Goal: Information Seeking & Learning: Find specific page/section

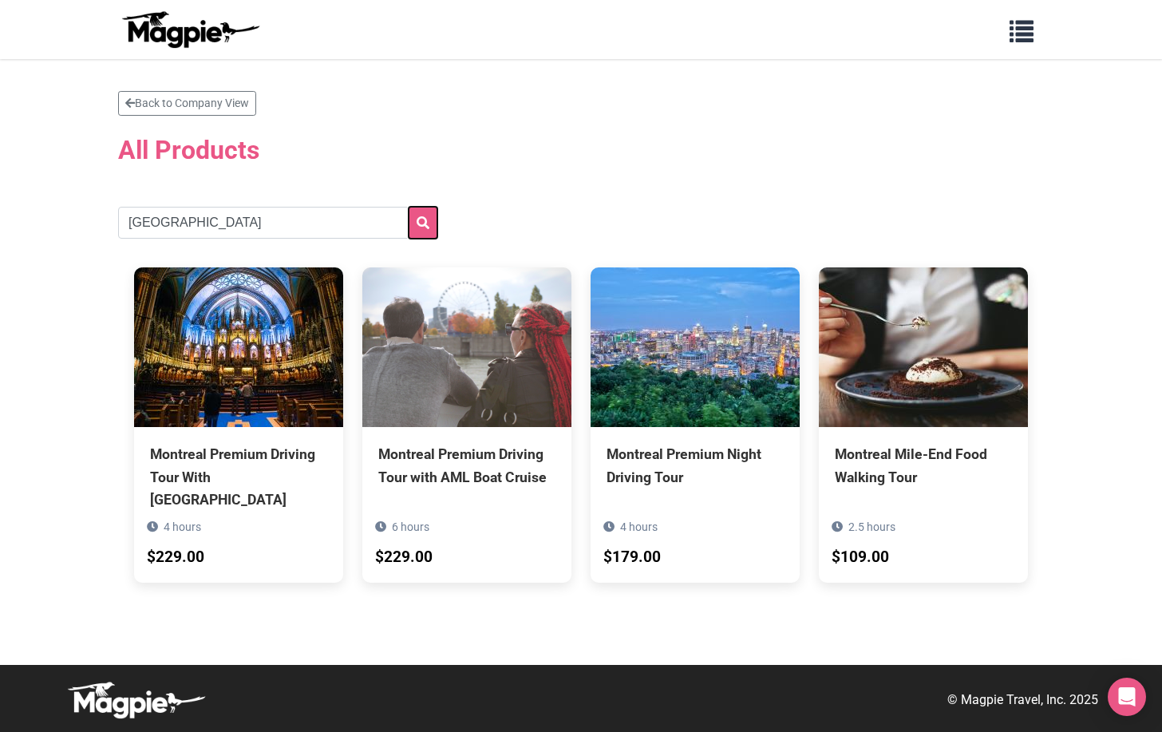
click at [421, 222] on icon "submit" at bounding box center [423, 222] width 13 height 13
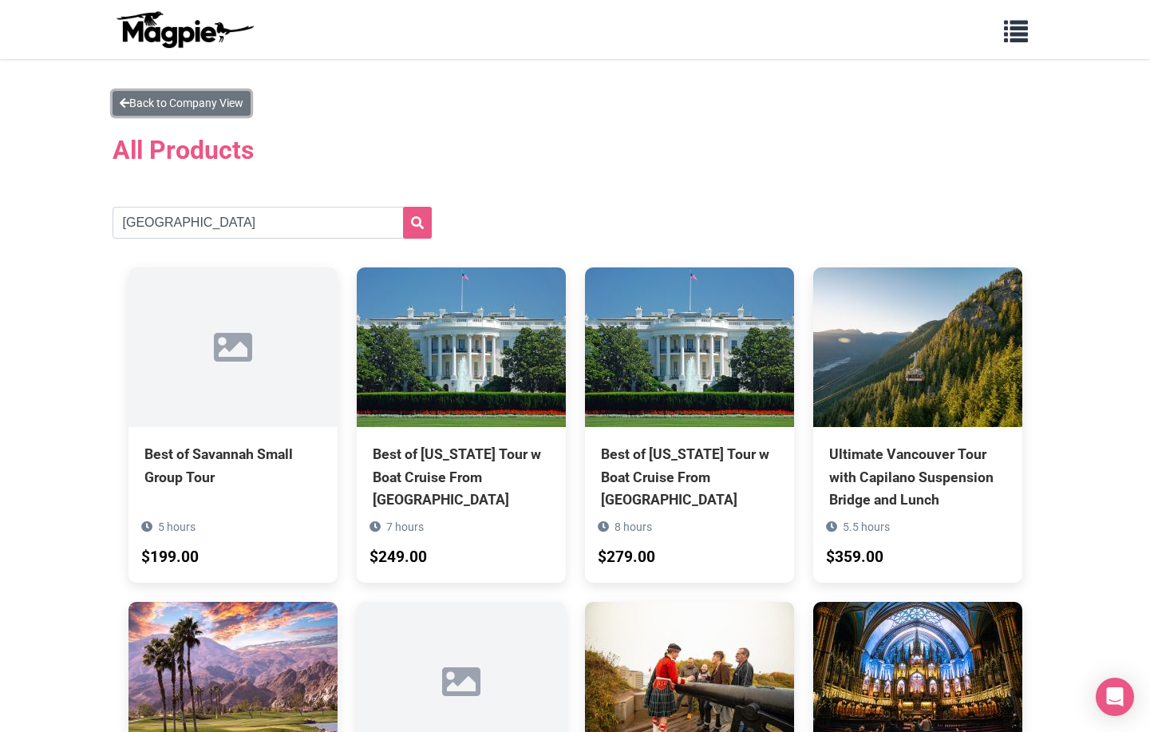
click at [223, 100] on link "Back to Company View" at bounding box center [182, 103] width 138 height 25
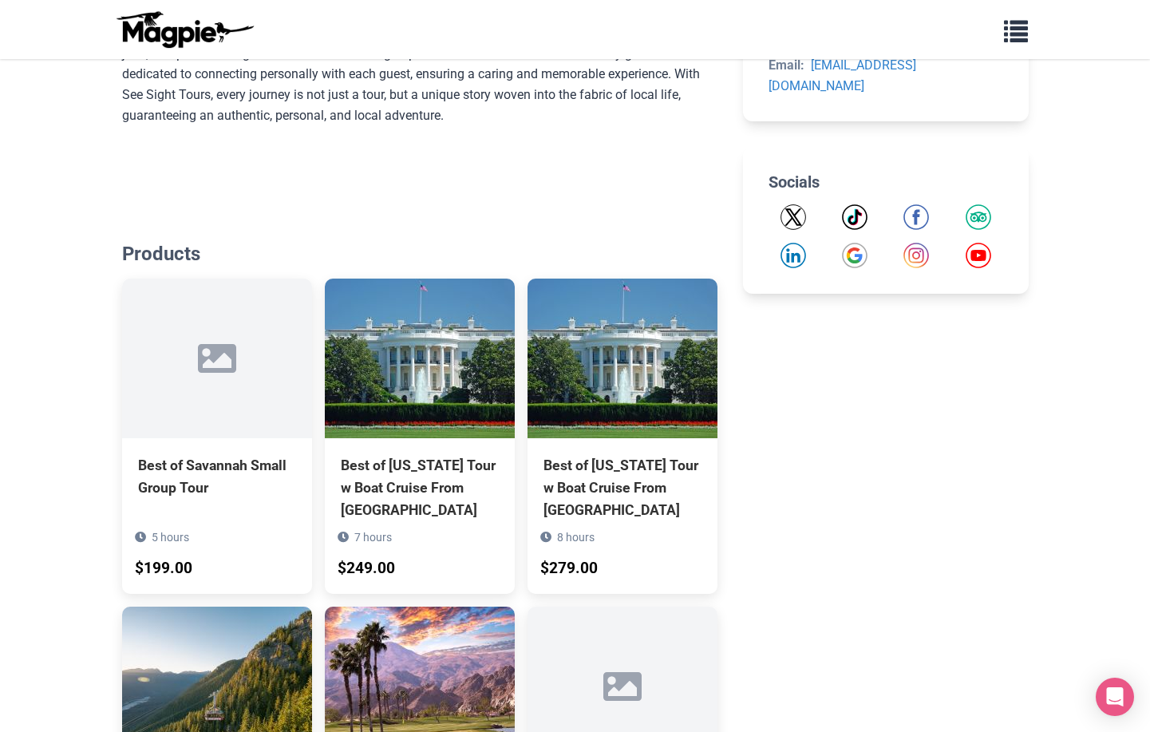
scroll to position [718, 0]
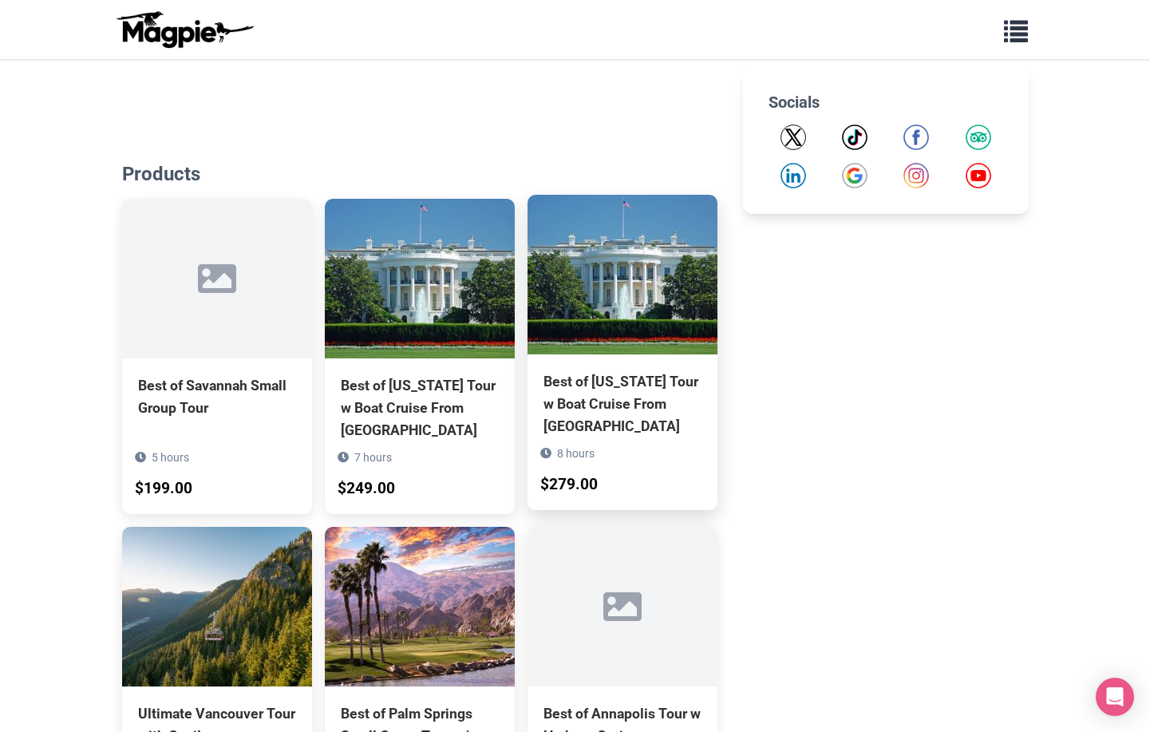
click at [647, 289] on img at bounding box center [622, 275] width 190 height 160
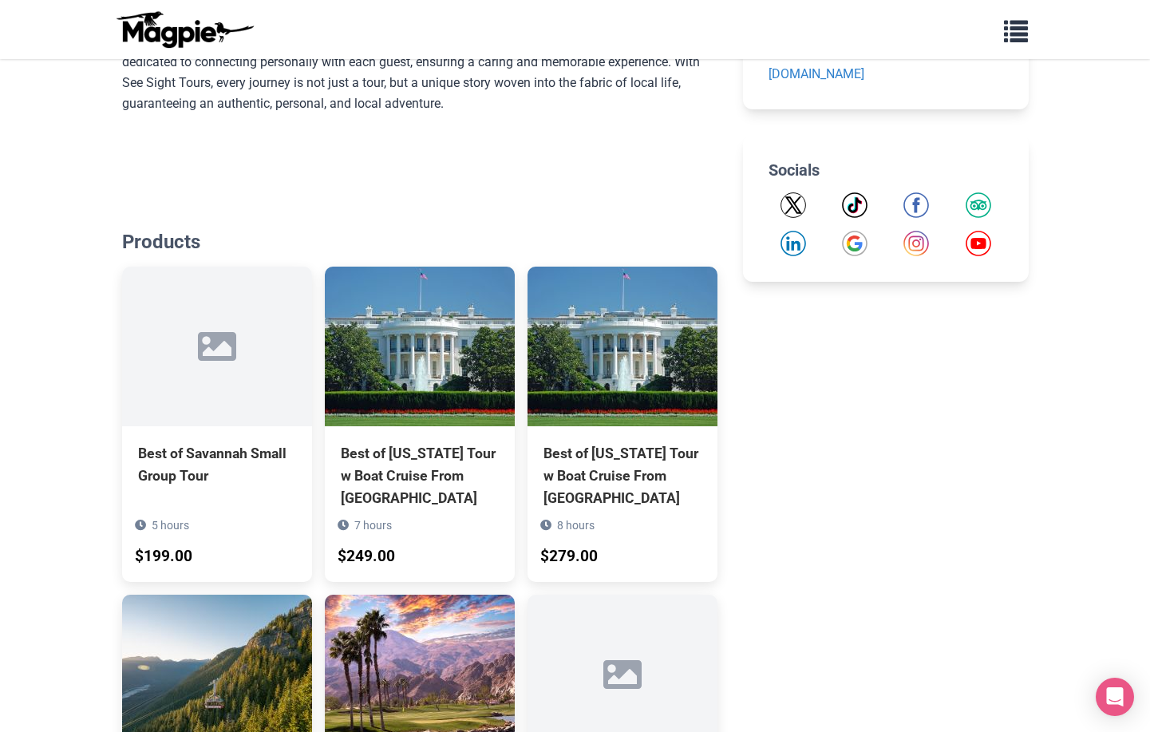
scroll to position [1149, 0]
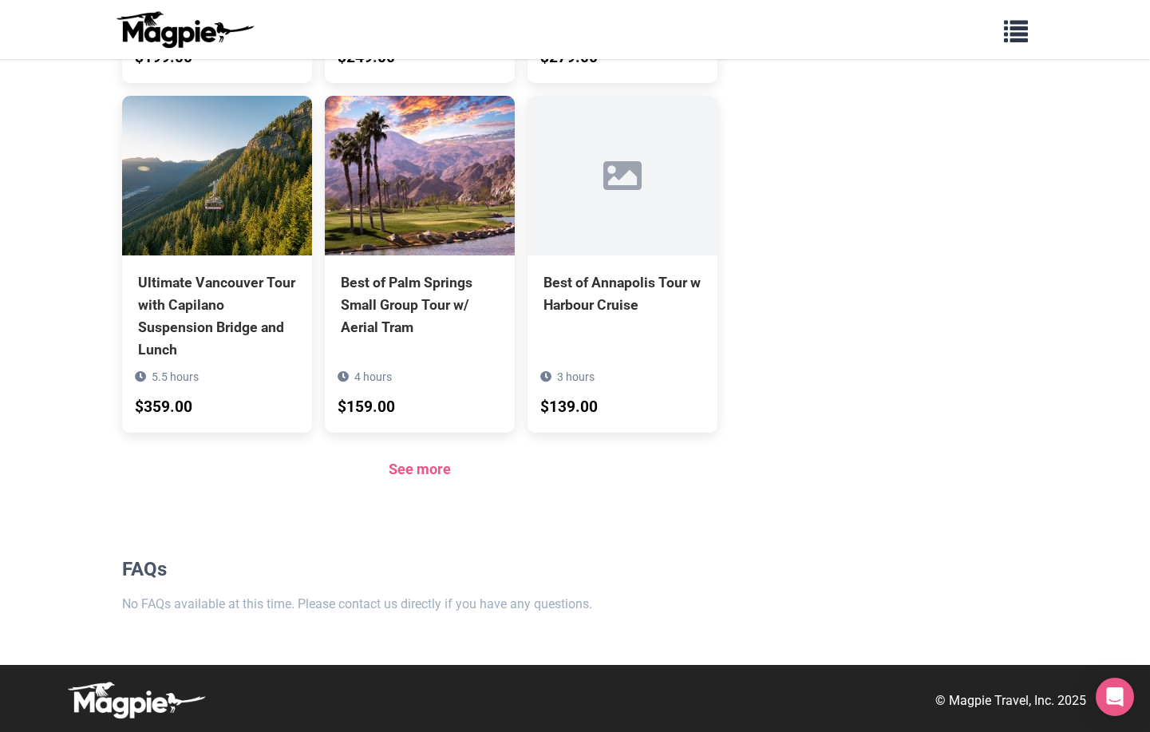
click at [454, 472] on div "See more" at bounding box center [420, 469] width 596 height 23
click at [441, 466] on link "See more" at bounding box center [420, 468] width 62 height 17
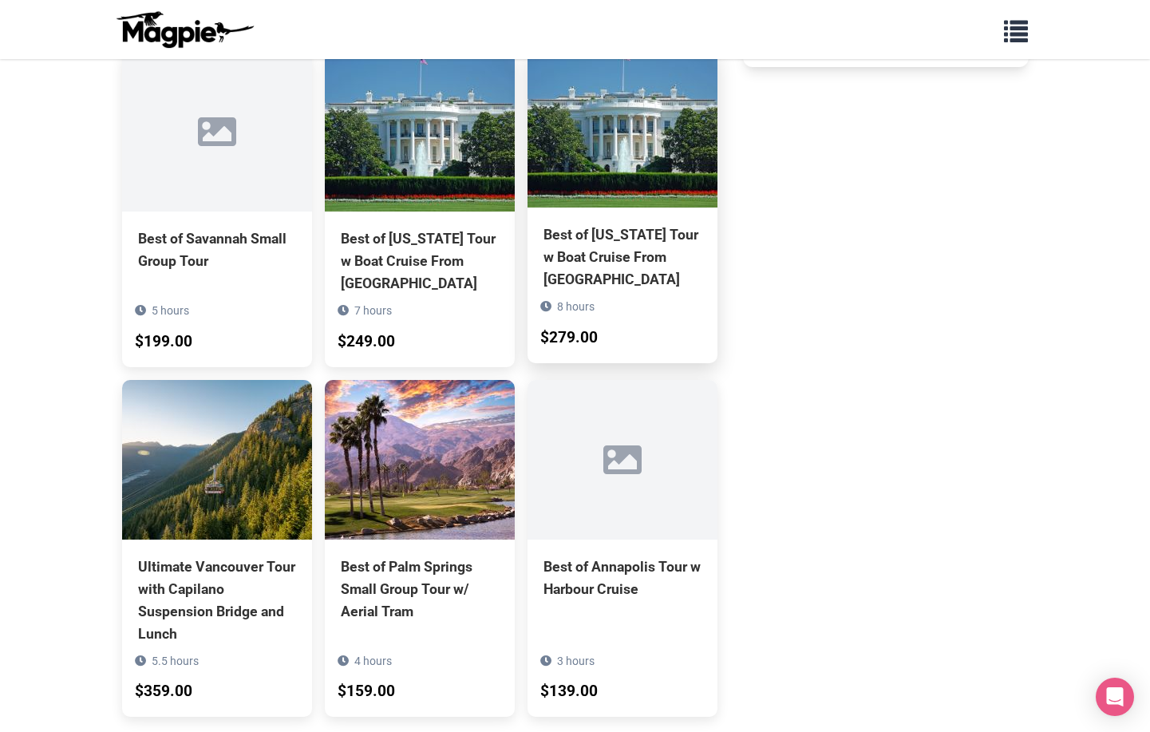
scroll to position [910, 0]
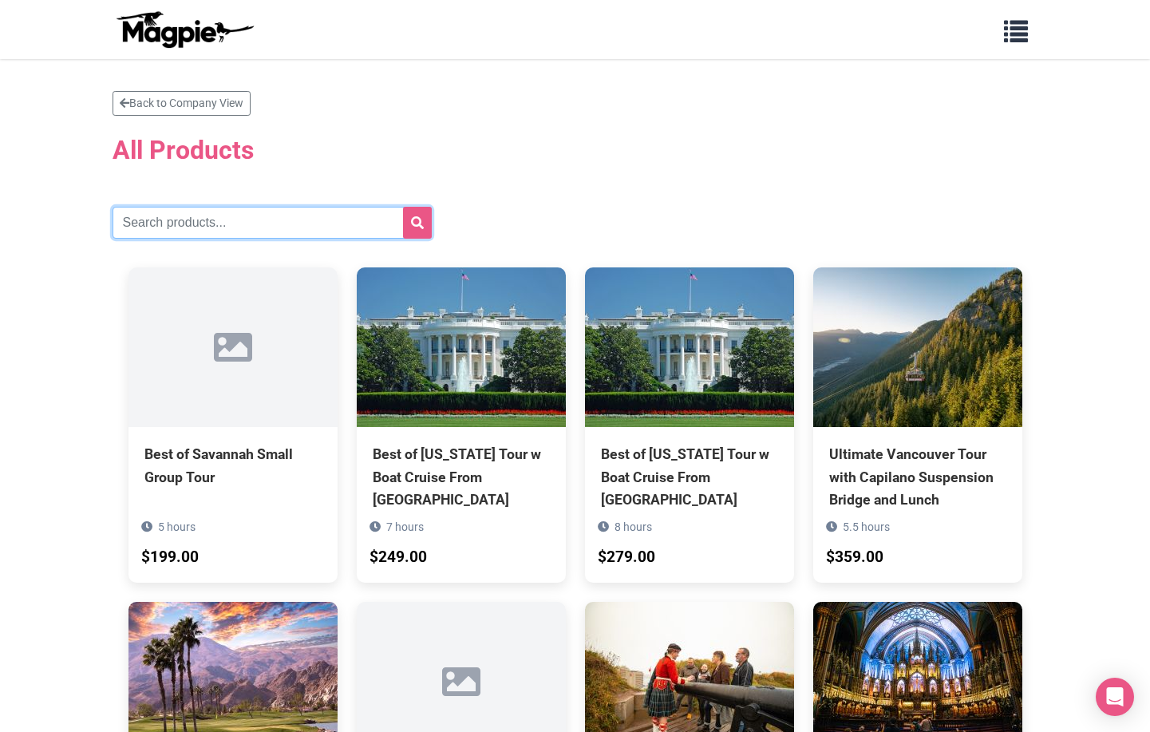
click at [231, 226] on input "text" at bounding box center [272, 223] width 319 height 32
type input "[GEOGRAPHIC_DATA]"
click at [403, 207] on button "submit" at bounding box center [417, 223] width 29 height 32
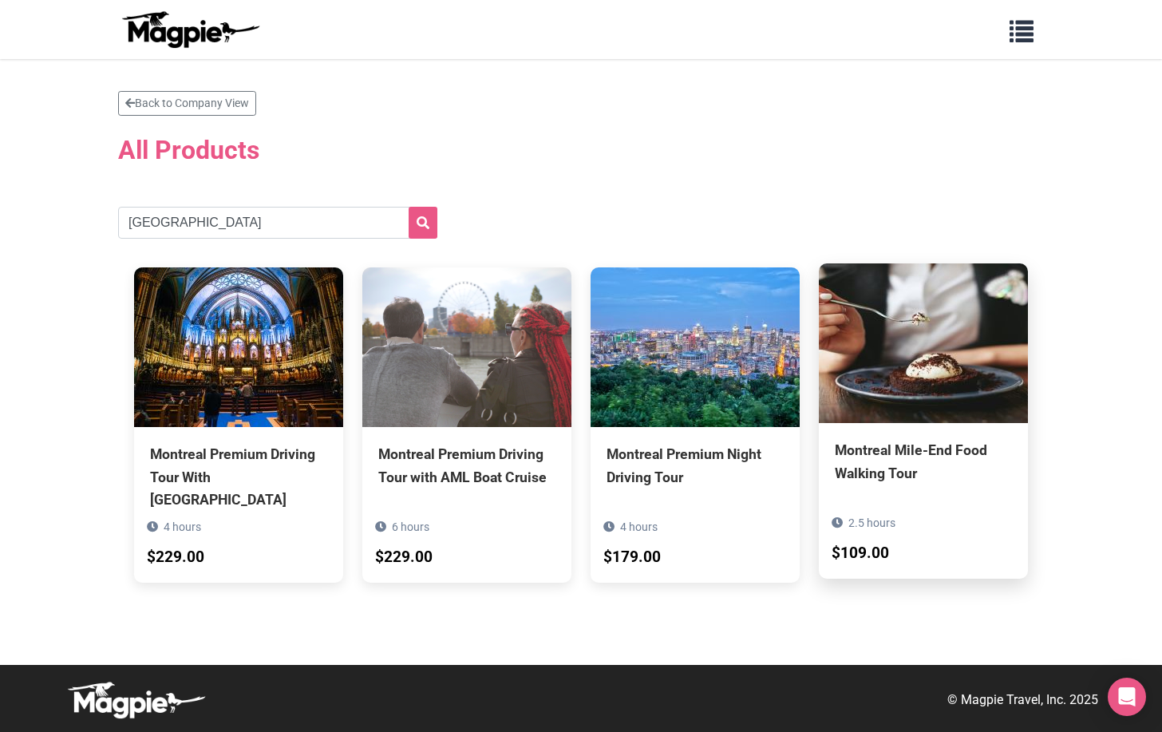
click at [899, 365] on img at bounding box center [923, 343] width 209 height 160
